Goal: Task Accomplishment & Management: Use online tool/utility

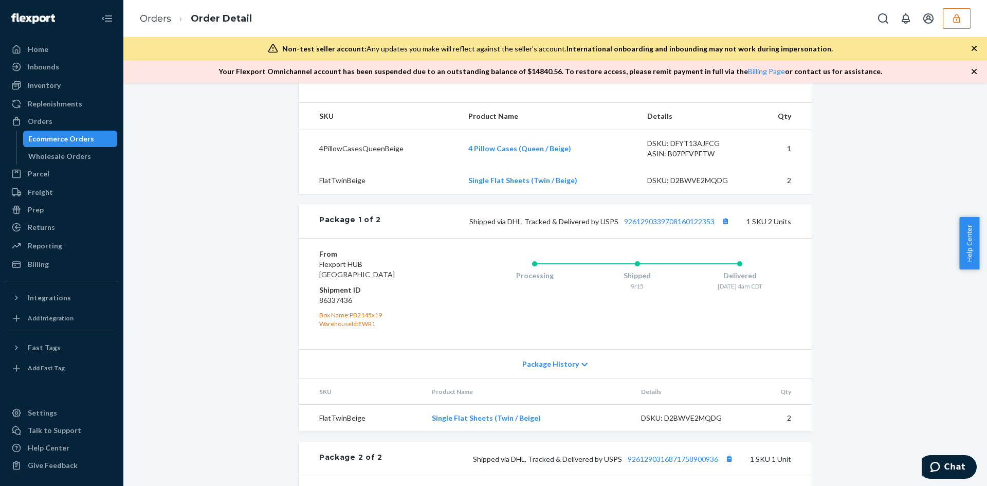
scroll to position [376, 0]
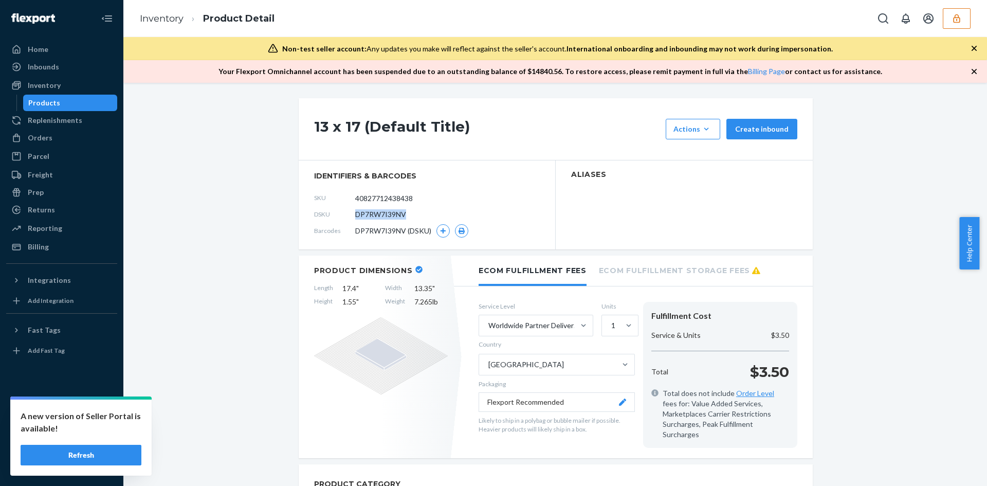
click at [960, 26] on button "button" at bounding box center [957, 18] width 28 height 21
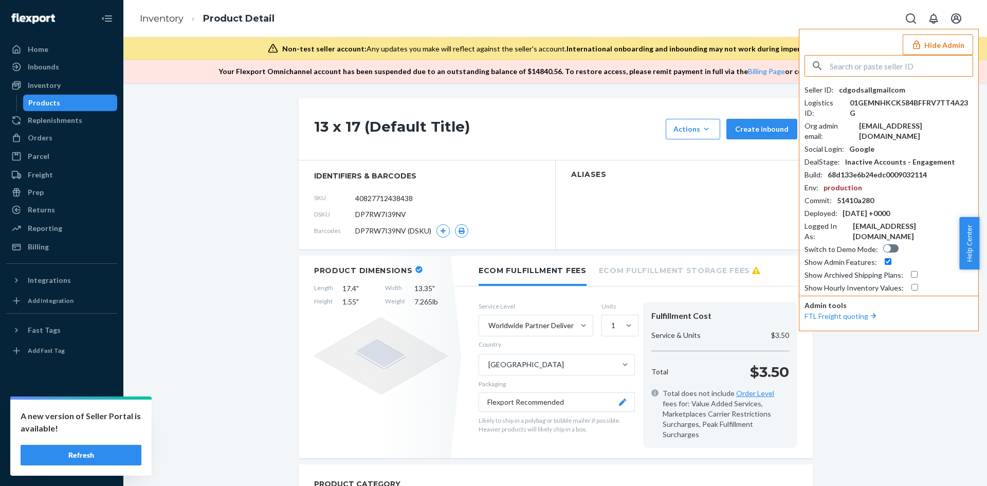
click at [916, 75] on input "text" at bounding box center [901, 66] width 143 height 21
type input "ekrin"
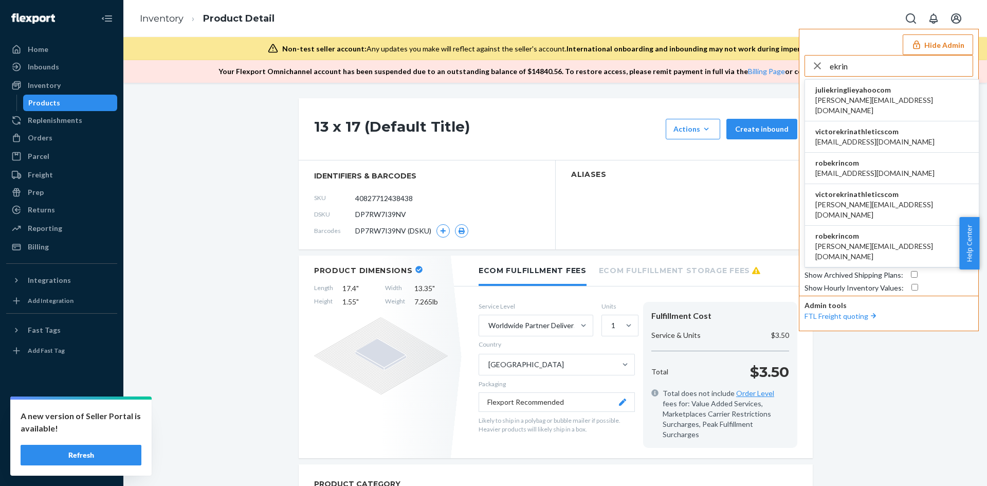
click at [885, 127] on span "victorekrinathleticscom" at bounding box center [875, 132] width 119 height 10
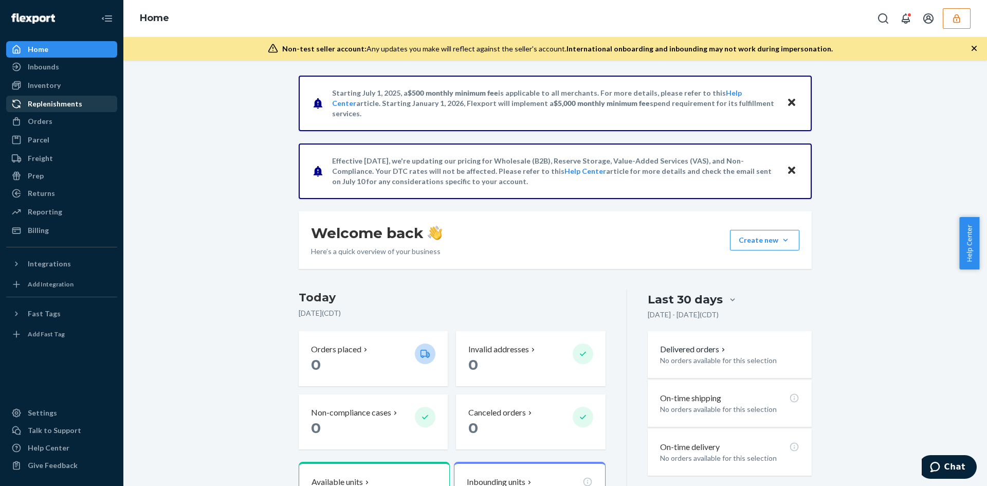
click at [47, 104] on div "Replenishments" at bounding box center [55, 104] width 55 height 10
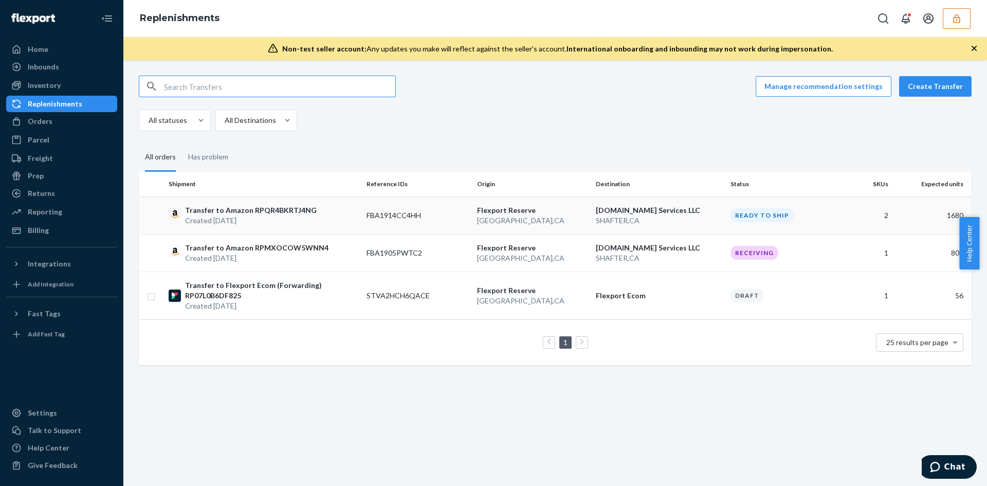
click at [433, 209] on td "FBA1914CC4HH" at bounding box center [418, 215] width 111 height 38
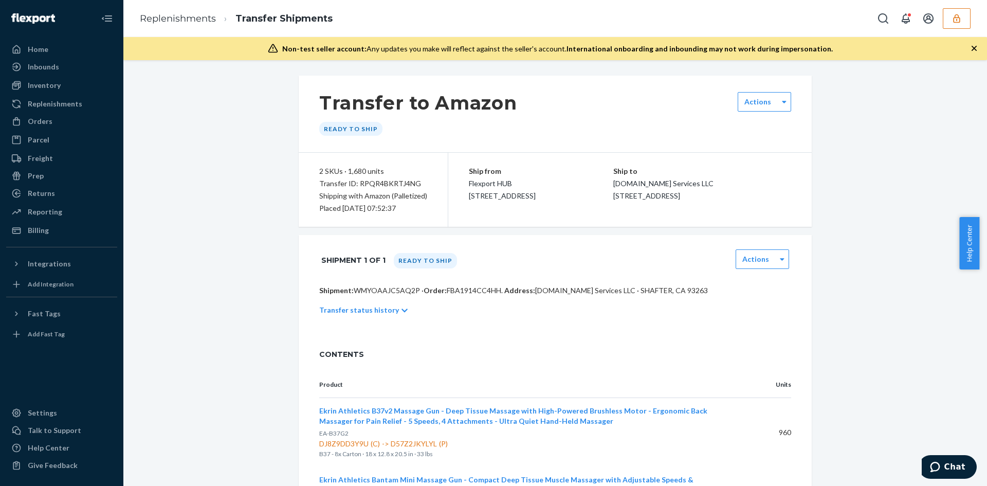
click at [371, 184] on div "Transfer ID: RPQR4BKRTJ4NG" at bounding box center [373, 183] width 108 height 12
copy div "RPQR4BKRTJ4NG"
click at [956, 17] on icon "button" at bounding box center [957, 18] width 7 height 9
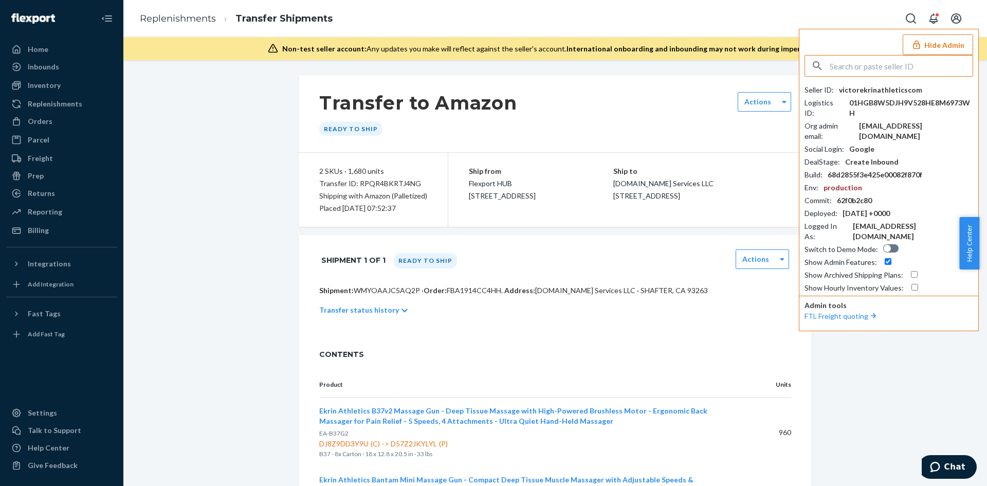
click at [903, 63] on input "text" at bounding box center [901, 66] width 143 height 21
type input "[EMAIL_ADDRESS][DOMAIN_NAME]"
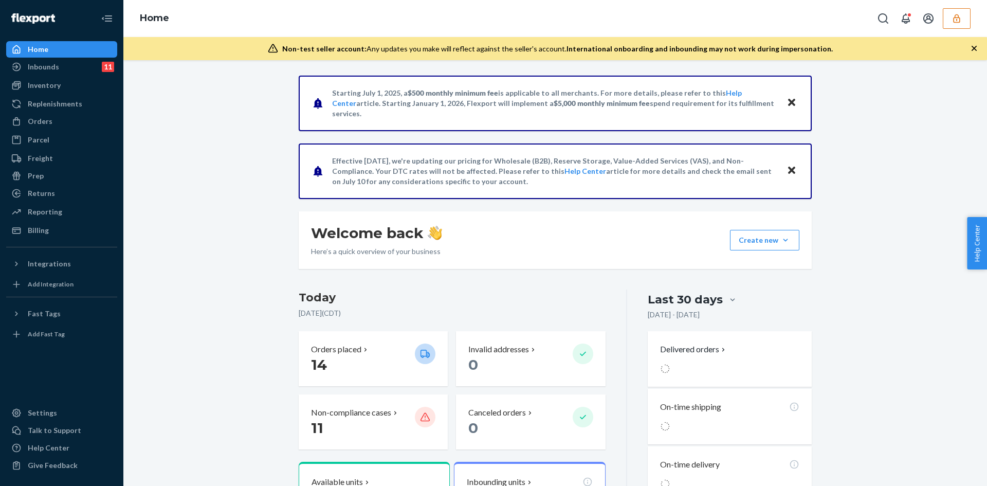
click at [951, 25] on button "button" at bounding box center [957, 18] width 28 height 21
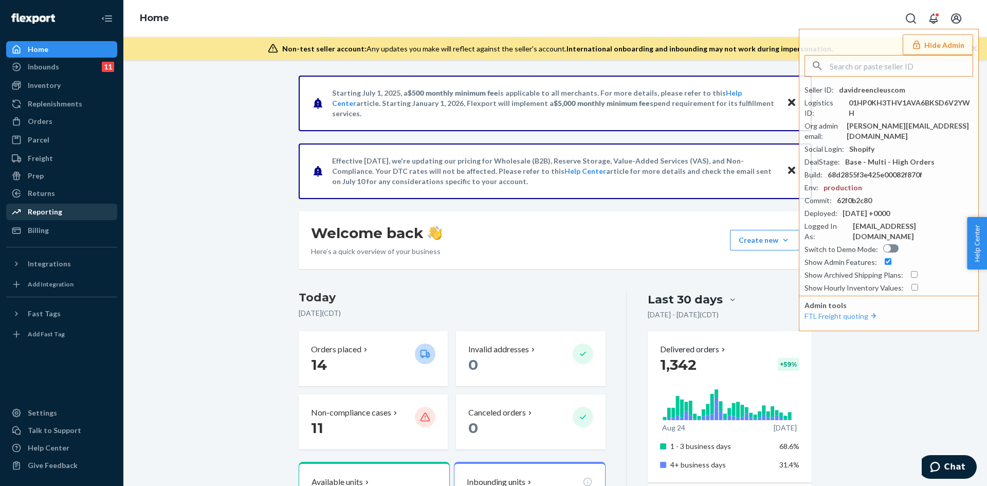
drag, startPoint x: 54, startPoint y: 212, endPoint x: 116, endPoint y: 208, distance: 61.9
click at [54, 212] on div "Reporting" at bounding box center [45, 212] width 34 height 10
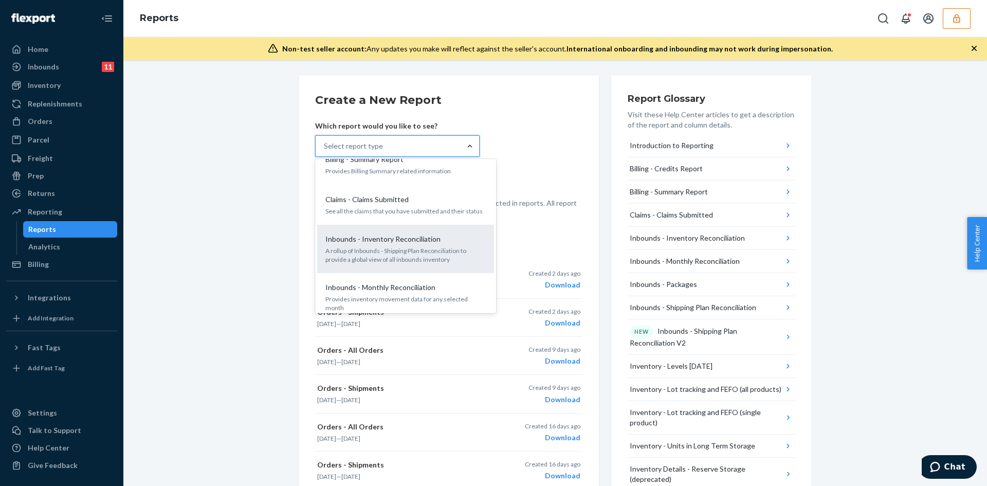
scroll to position [103, 0]
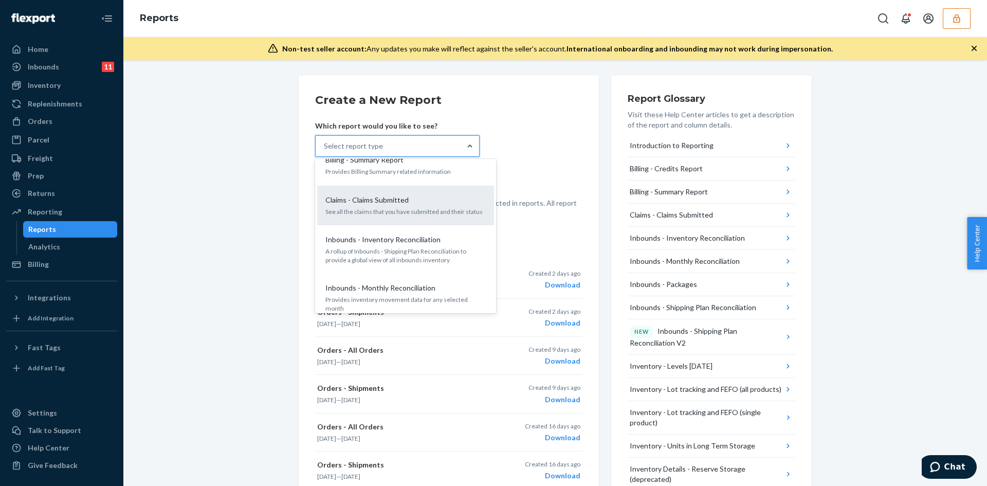
click at [412, 205] on div "Claims - Claims Submitted See all the claims that you have submitted and their …" at bounding box center [405, 205] width 165 height 31
click at [325, 151] on input "option Claims - Claims Submitted focused, 4 of 27. 27 results available. Use Up…" at bounding box center [324, 146] width 1 height 10
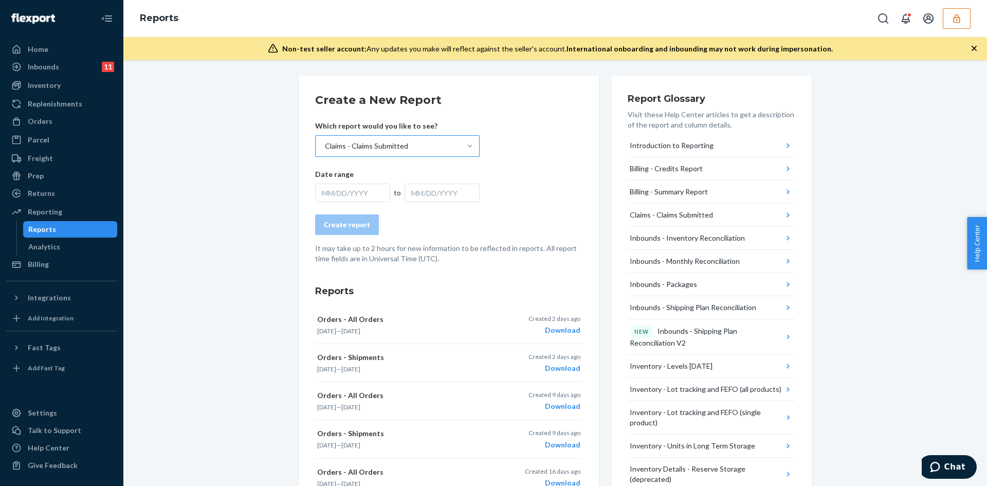
click at [345, 192] on div "MM/DD/YYYY" at bounding box center [352, 193] width 75 height 19
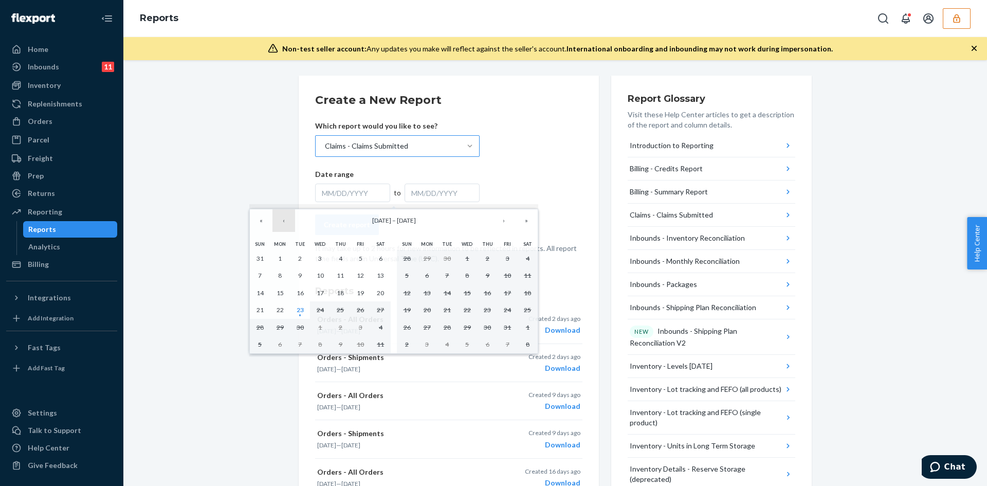
click at [285, 222] on button "‹" at bounding box center [284, 220] width 23 height 23
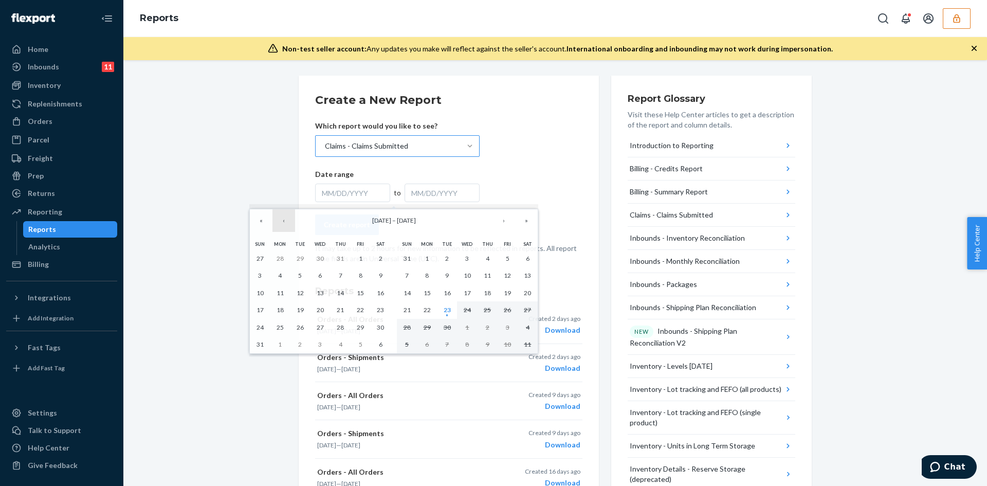
click at [284, 222] on button "‹" at bounding box center [284, 220] width 23 height 23
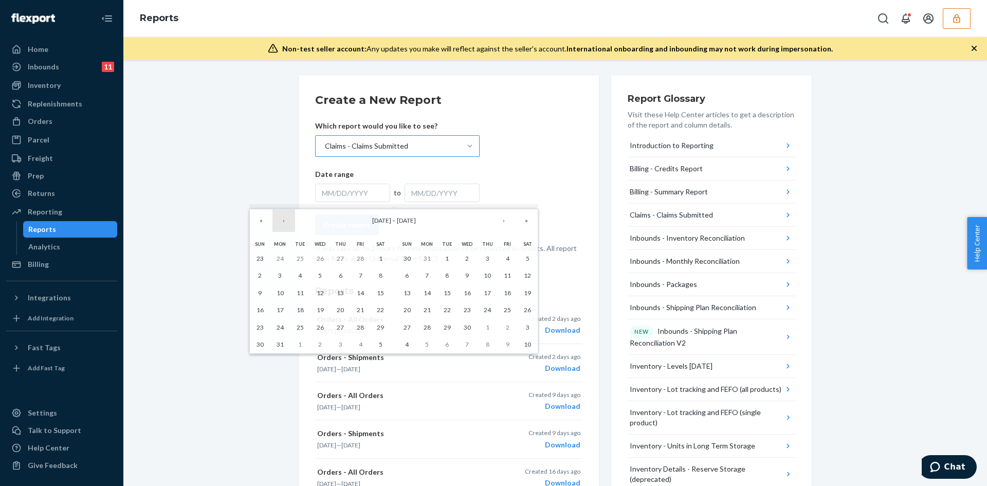
click at [284, 222] on button "‹" at bounding box center [284, 220] width 23 height 23
click at [320, 260] on abbr "1" at bounding box center [320, 259] width 4 height 8
click at [507, 223] on button "›" at bounding box center [504, 220] width 23 height 23
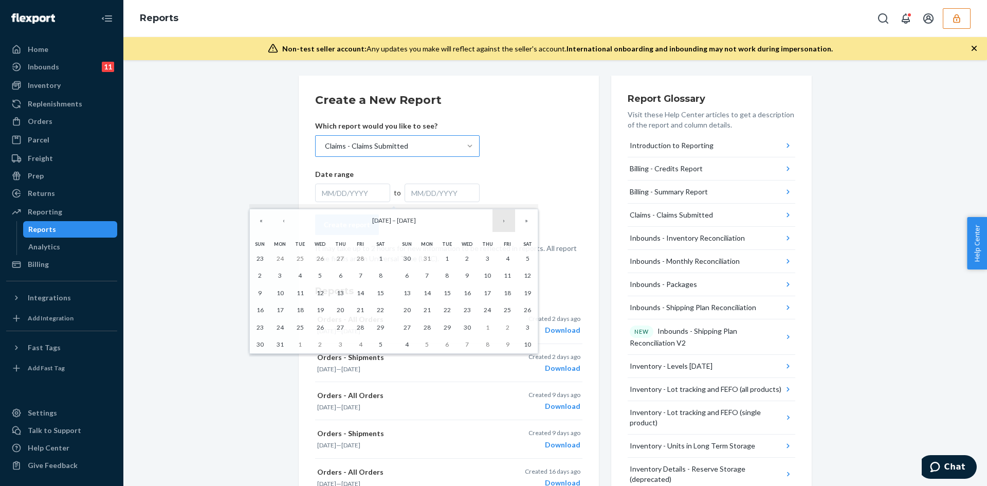
click at [507, 223] on button "›" at bounding box center [504, 220] width 23 height 23
click at [506, 223] on button "›" at bounding box center [504, 220] width 23 height 23
click at [505, 223] on button "›" at bounding box center [504, 220] width 23 height 23
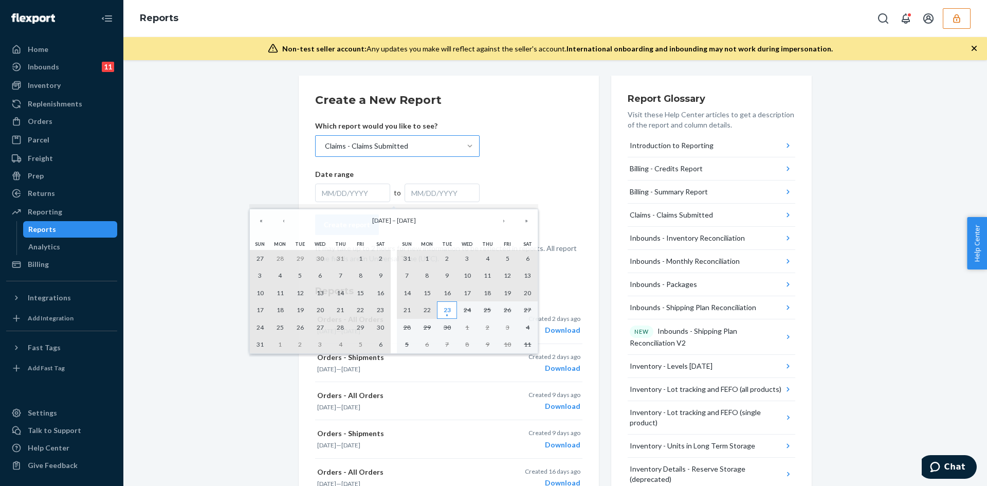
click at [445, 310] on abbr "23" at bounding box center [447, 310] width 7 height 8
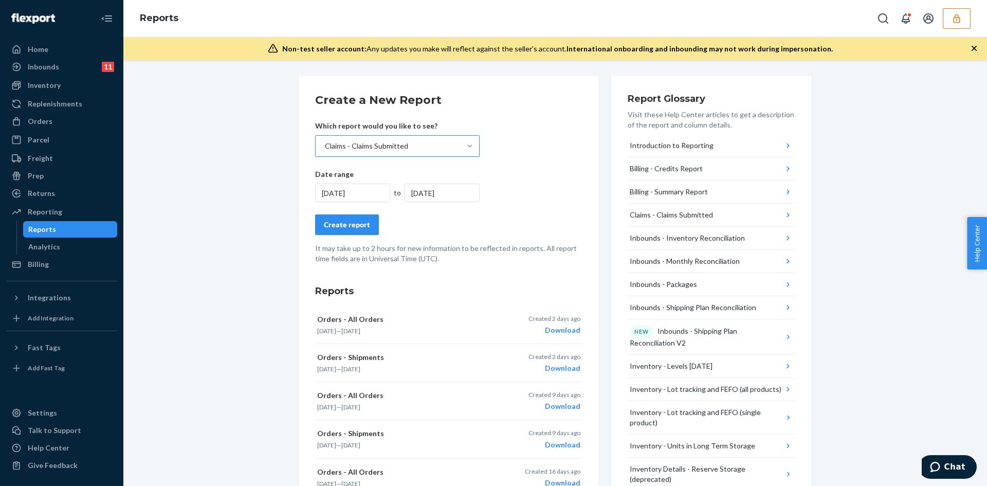
click at [350, 226] on div "Create report" at bounding box center [347, 225] width 46 height 10
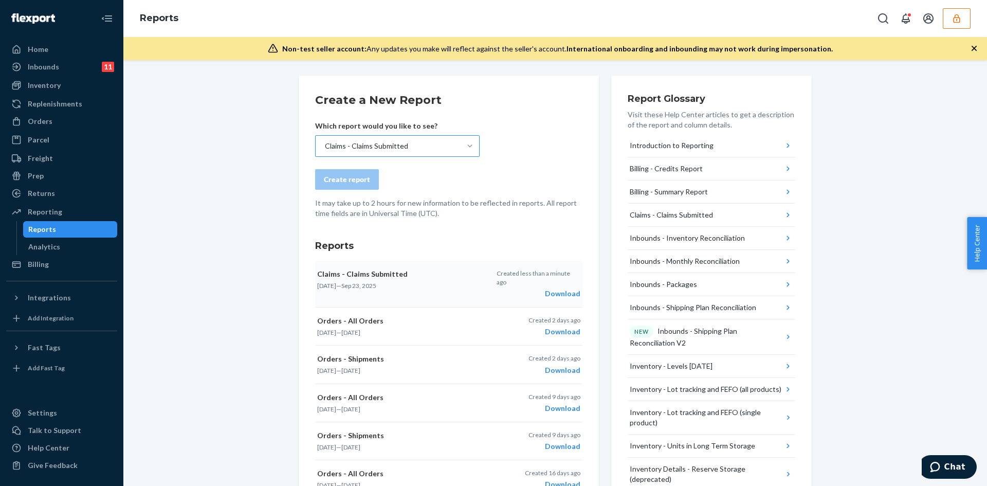
click at [569, 289] on div "Download" at bounding box center [539, 294] width 84 height 10
